Goal: Navigation & Orientation: Find specific page/section

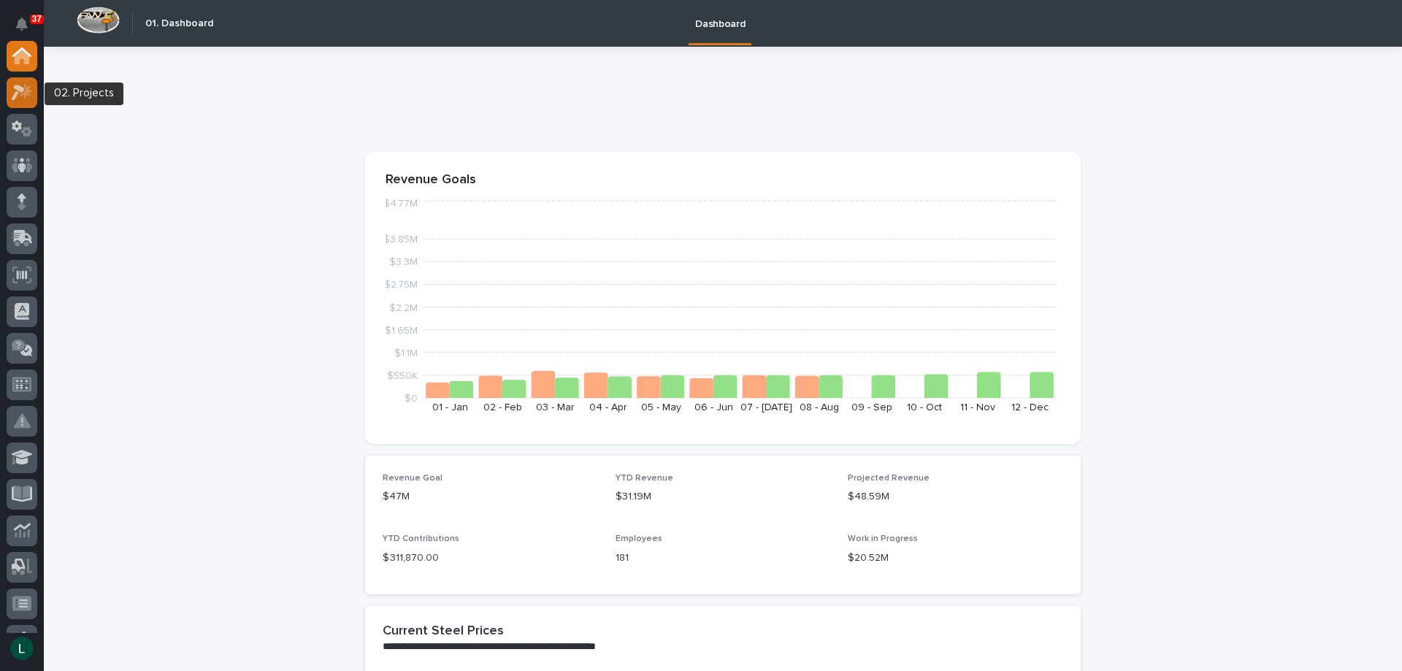
click at [24, 91] on icon at bounding box center [22, 92] width 21 height 17
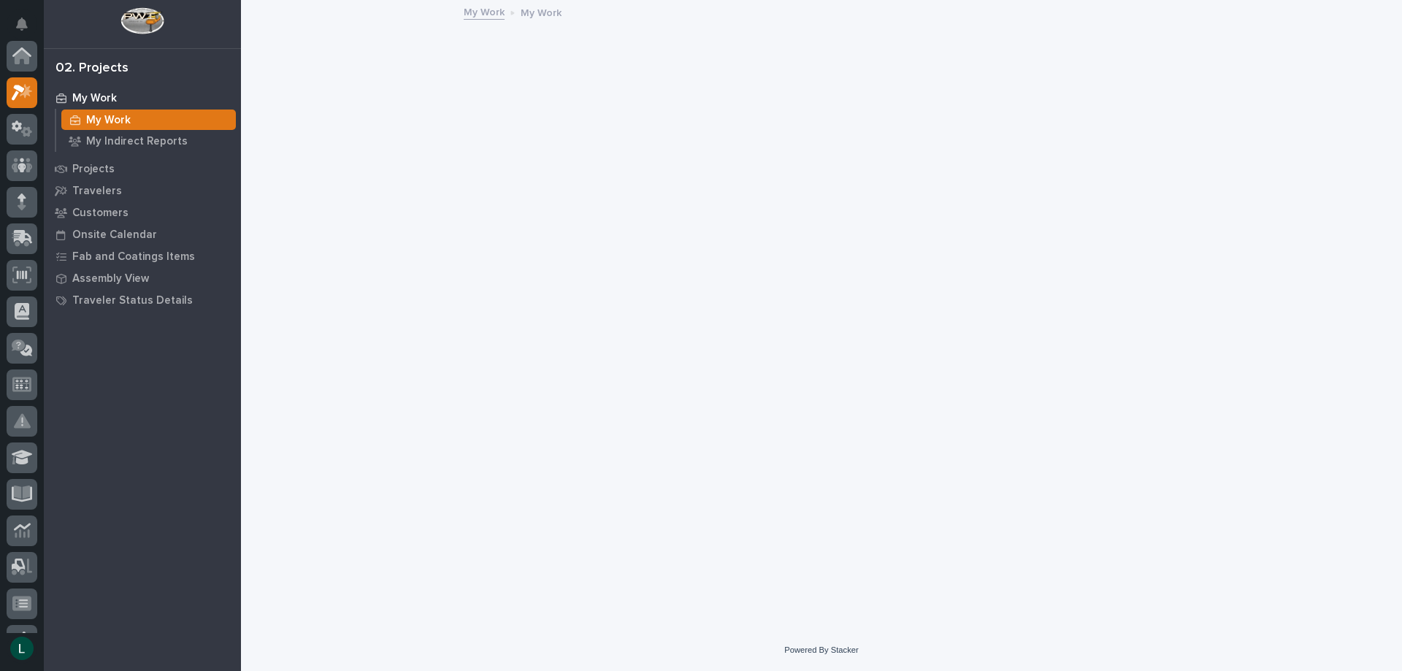
scroll to position [37, 0]
